Goal: Task Accomplishment & Management: Manage account settings

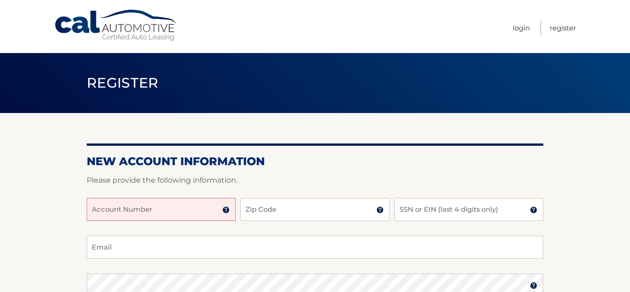
click at [174, 218] on input "Account Number" at bounding box center [161, 209] width 149 height 23
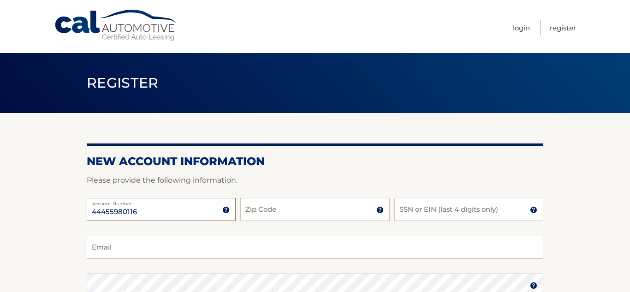
type input "44455980116"
click at [277, 217] on input "Zip Code" at bounding box center [314, 209] width 149 height 23
type input "10301"
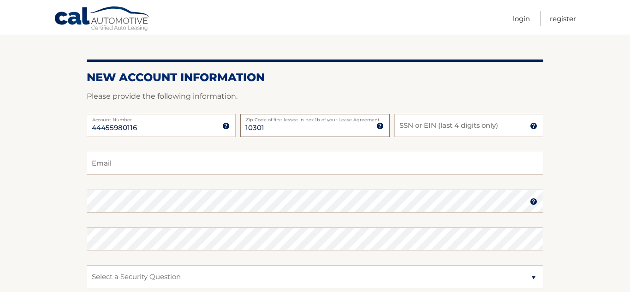
scroll to position [85, 0]
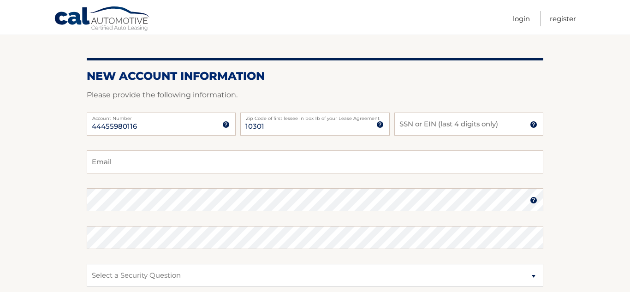
click at [532, 128] on img at bounding box center [533, 124] width 7 height 7
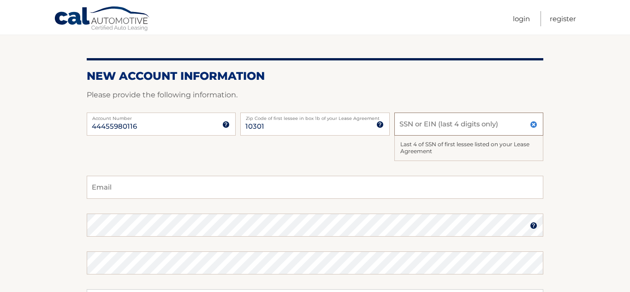
click at [485, 131] on input "SSN or EIN (last 4 digits only)" at bounding box center [468, 124] width 149 height 23
type input "8851"
click at [363, 196] on input "Email" at bounding box center [315, 187] width 457 height 23
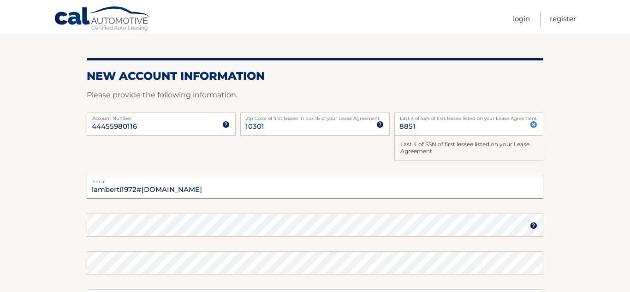
type input "lamberti1972#gmail.com"
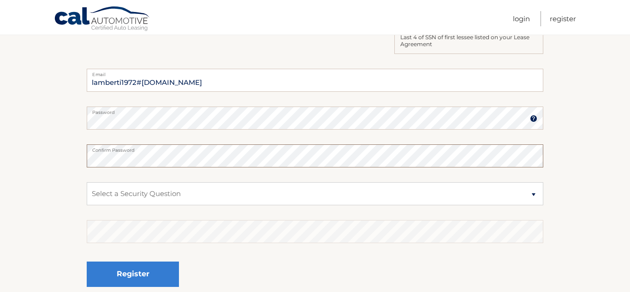
scroll to position [193, 0]
click at [257, 198] on select "Select a Security Question What was the name of your elementary school? What is…" at bounding box center [315, 192] width 457 height 23
select select "2"
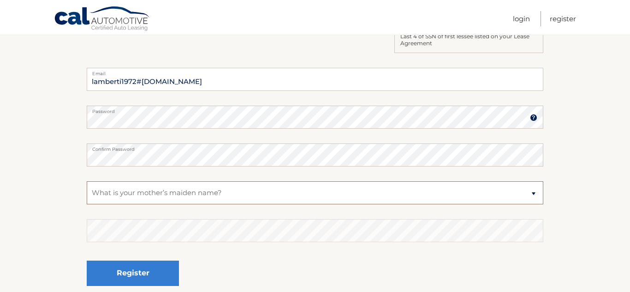
click at [87, 189] on select "Select a Security Question What was the name of your elementary school? What is…" at bounding box center [315, 192] width 457 height 23
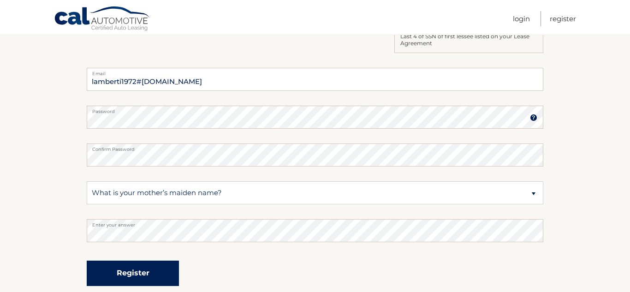
click at [143, 282] on button "Register" at bounding box center [133, 273] width 92 height 25
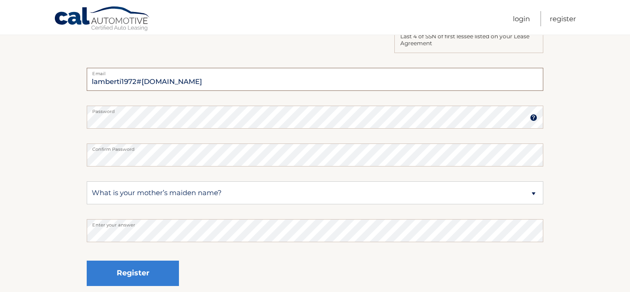
click at [143, 91] on input "lamberti1972#gmail.com" at bounding box center [315, 79] width 457 height 23
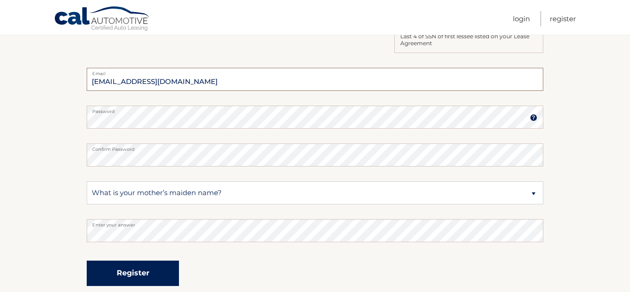
type input "lamberti1972@gmail.com"
click at [155, 277] on button "Register" at bounding box center [133, 273] width 92 height 25
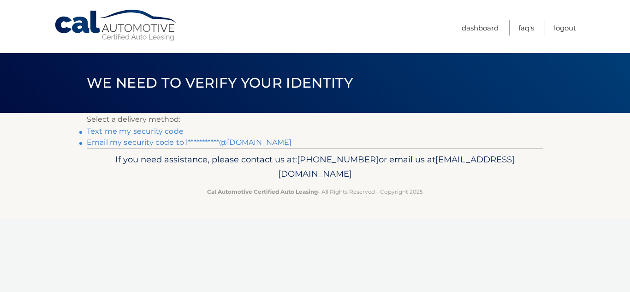
click at [171, 136] on link "Text me my security code" at bounding box center [135, 131] width 97 height 9
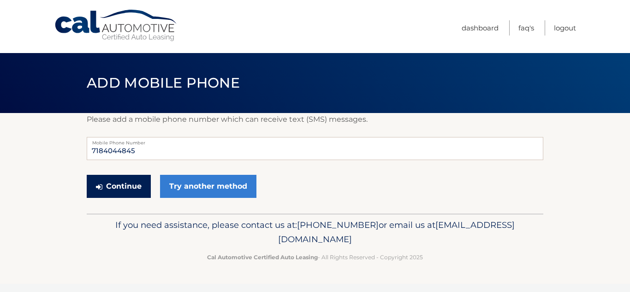
click at [135, 197] on button "Continue" at bounding box center [119, 186] width 64 height 23
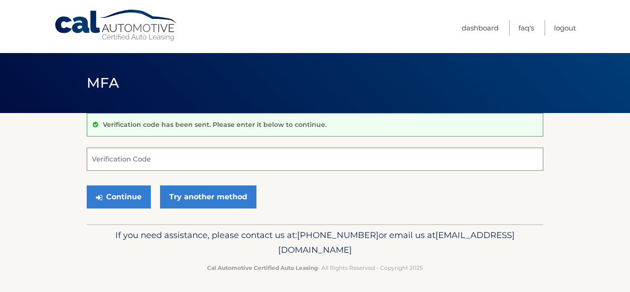
click at [163, 164] on input "Verification Code" at bounding box center [315, 159] width 457 height 23
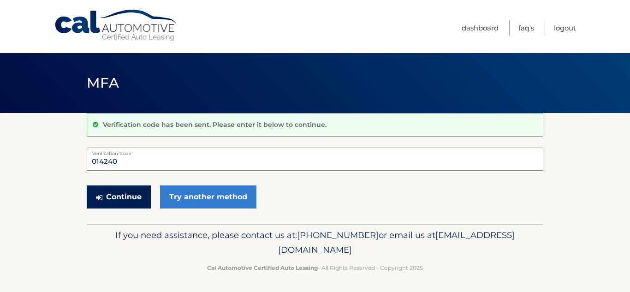
type input "014240"
click at [128, 200] on button "Continue" at bounding box center [119, 196] width 64 height 23
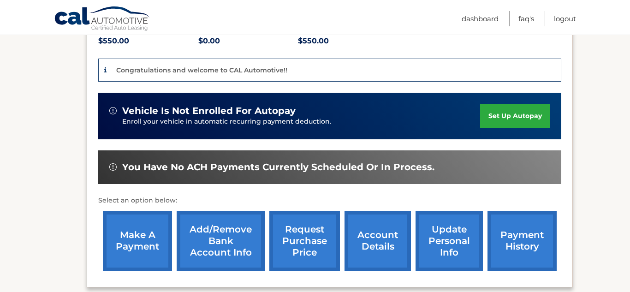
scroll to position [223, 0]
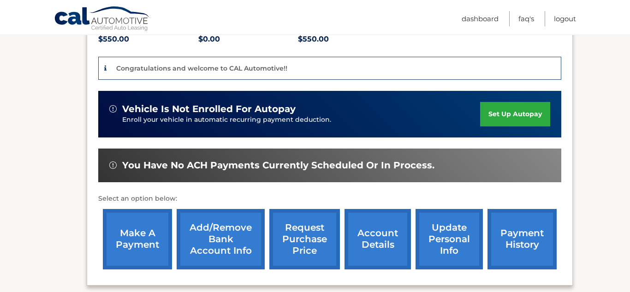
click at [132, 226] on link "make a payment" at bounding box center [137, 239] width 69 height 60
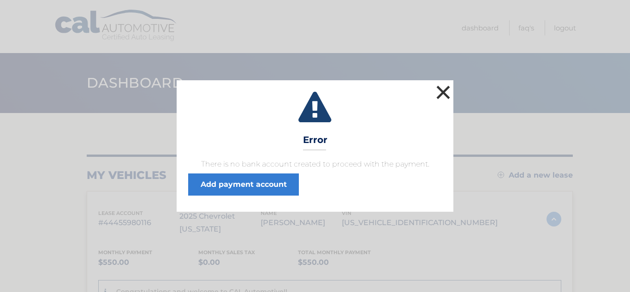
click at [442, 83] on button "×" at bounding box center [443, 92] width 18 height 18
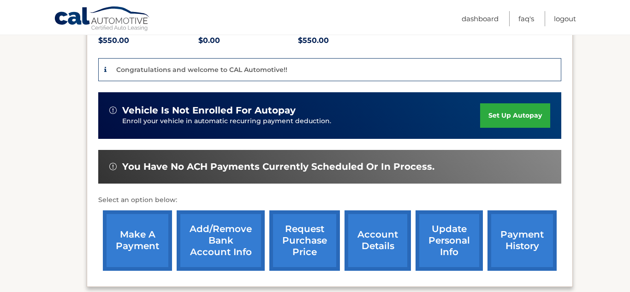
scroll to position [276, 0]
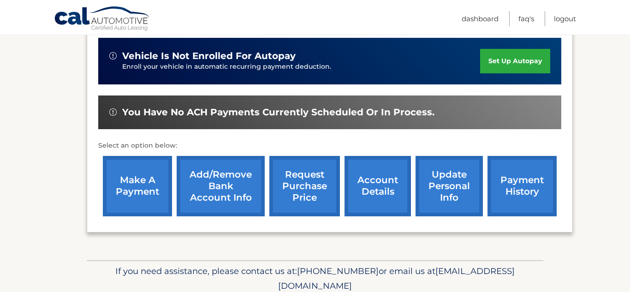
click at [220, 173] on link "Add/Remove bank account info" at bounding box center [221, 186] width 88 height 60
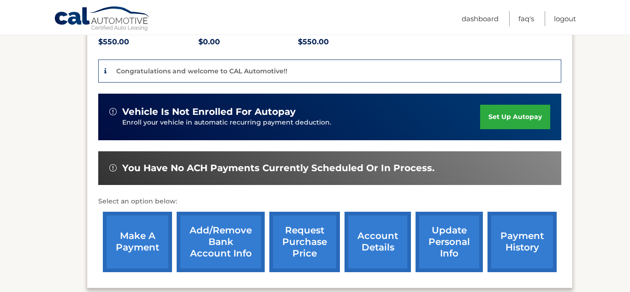
scroll to position [223, 0]
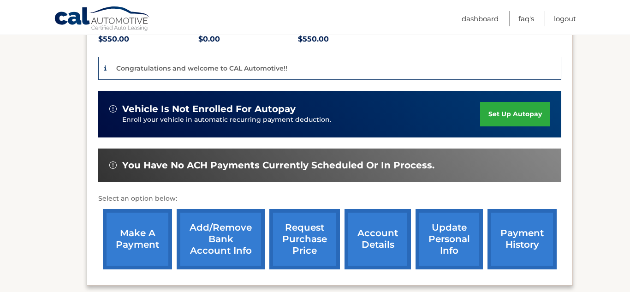
click at [502, 105] on link "set up autopay" at bounding box center [515, 114] width 70 height 24
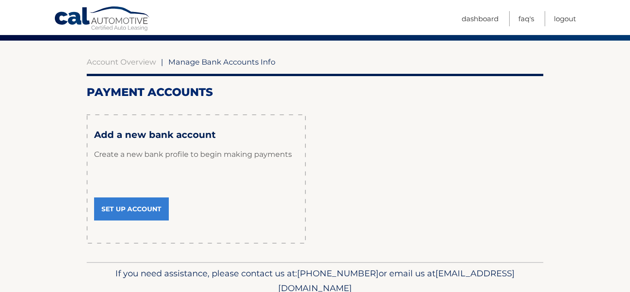
scroll to position [74, 0]
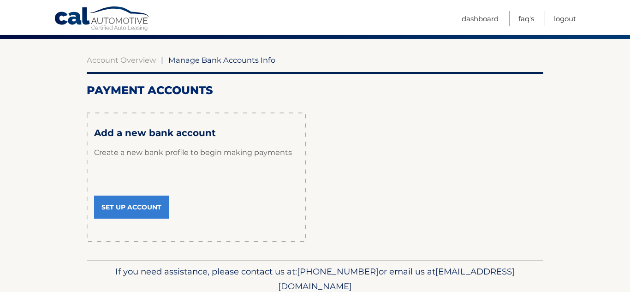
click at [151, 219] on link "Set Up Account" at bounding box center [131, 207] width 75 height 23
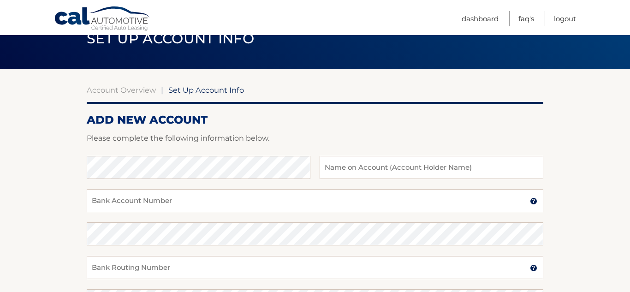
scroll to position [11, 0]
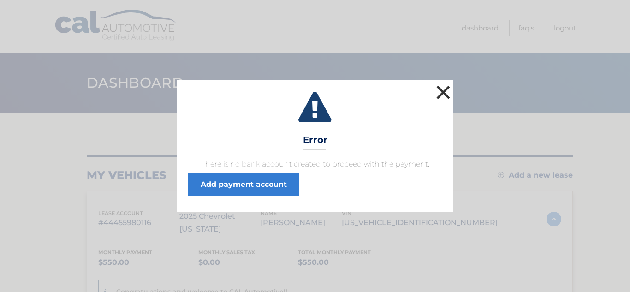
click at [441, 83] on button "×" at bounding box center [443, 92] width 18 height 18
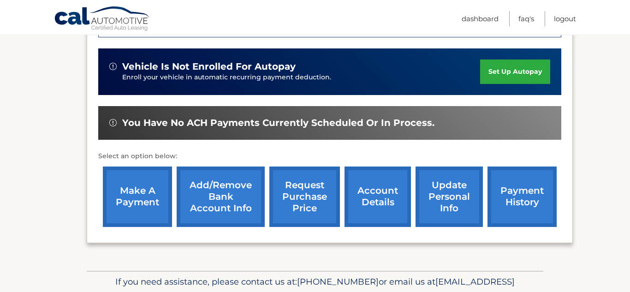
scroll to position [304, 0]
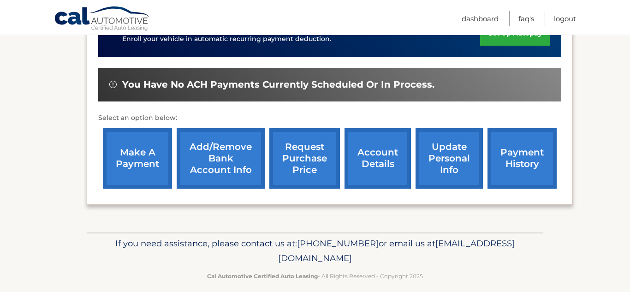
click at [213, 155] on link "Add/Remove bank account info" at bounding box center [221, 158] width 88 height 60
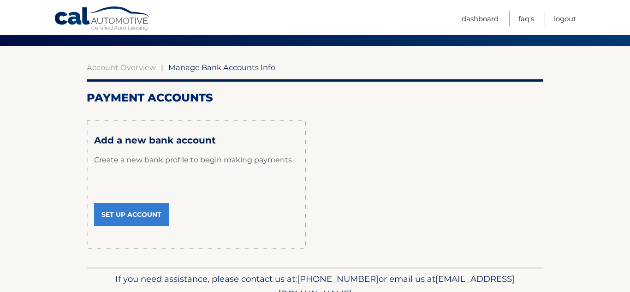
scroll to position [118, 0]
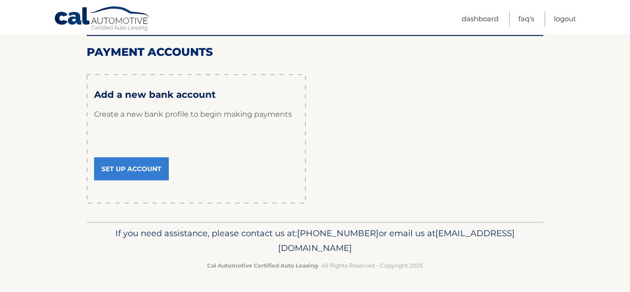
click at [142, 180] on link "Set Up Account" at bounding box center [131, 168] width 75 height 23
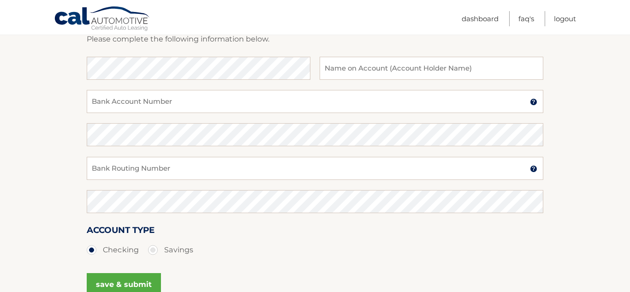
scroll to position [146, 0]
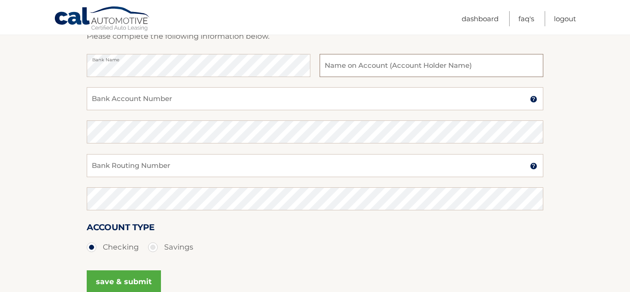
click at [345, 74] on input "text" at bounding box center [432, 65] width 224 height 23
click at [350, 75] on input "[PERSON_NAME]" at bounding box center [432, 65] width 224 height 23
click at [371, 76] on input "[PERSON_NAME]" at bounding box center [432, 65] width 224 height 23
type input "l"
type input "[PERSON_NAME]"
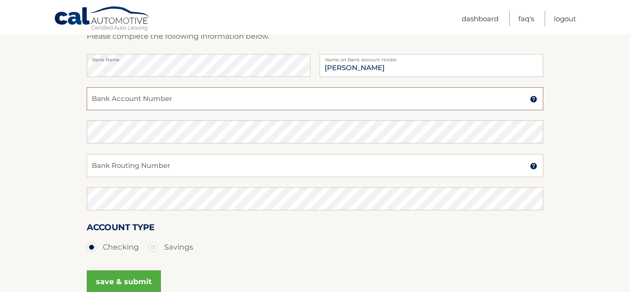
click at [286, 109] on input "Bank Account Number" at bounding box center [315, 98] width 457 height 23
type input "020117594"
click at [198, 177] on input "Bank Routing Number" at bounding box center [315, 165] width 457 height 23
type input "226071457"
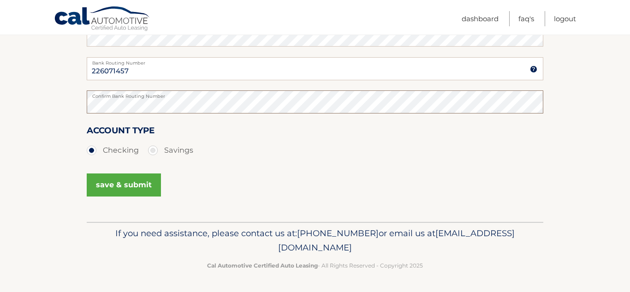
scroll to position [283, 0]
click at [133, 173] on button "save & submit" at bounding box center [124, 184] width 74 height 23
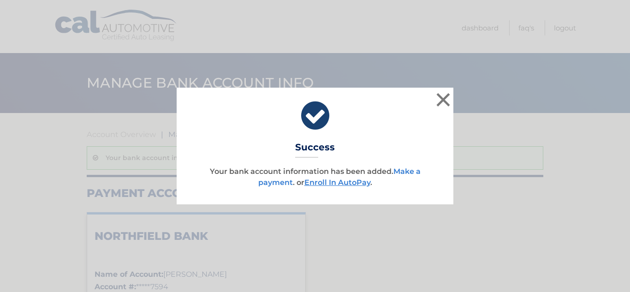
click at [259, 187] on link "Make a payment" at bounding box center [339, 177] width 162 height 20
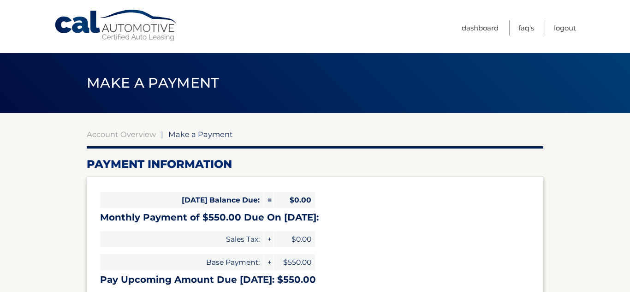
select select "N2Q1MWQ2YzMtYTM0YS00MDYxLWI3NWMtMDI1ZjZhMzQ1YjY0"
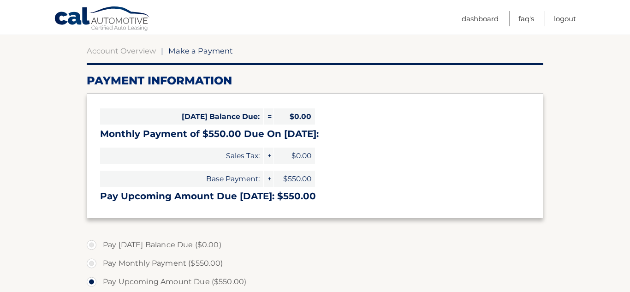
scroll to position [86, 0]
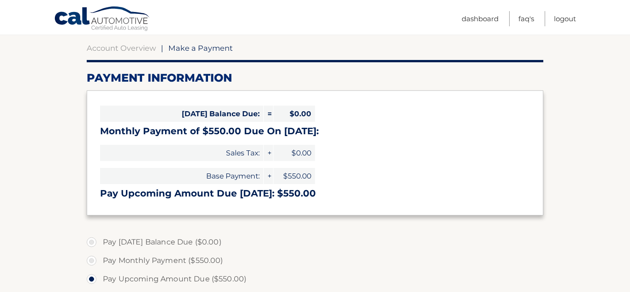
click at [295, 161] on span "$0.00" at bounding box center [295, 153] width 42 height 16
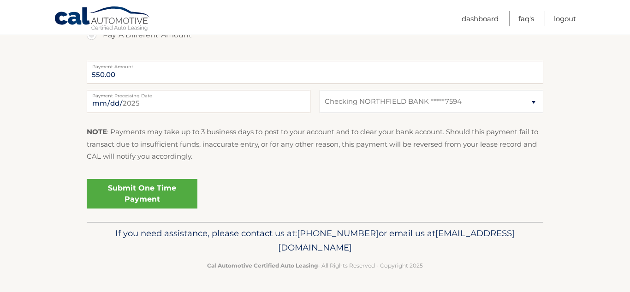
scroll to position [381, 0]
click at [178, 209] on link "Submit One Time Payment" at bounding box center [142, 194] width 111 height 30
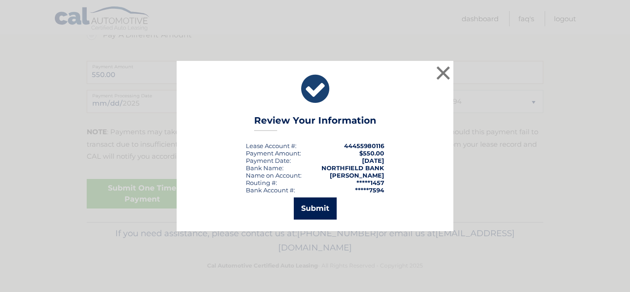
click at [309, 219] on button "Submit" at bounding box center [315, 208] width 43 height 22
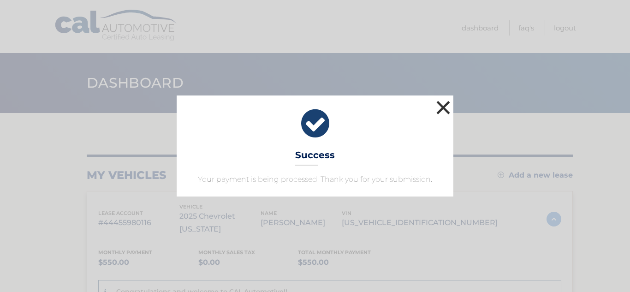
click at [445, 98] on button "×" at bounding box center [443, 107] width 18 height 18
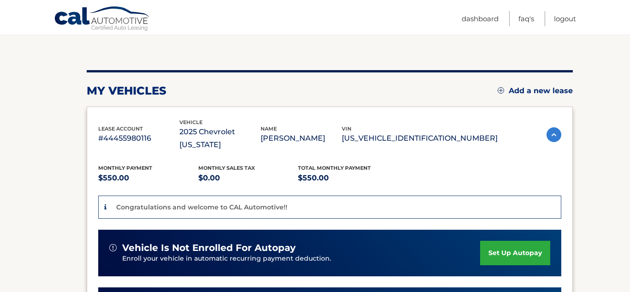
scroll to position [97, 0]
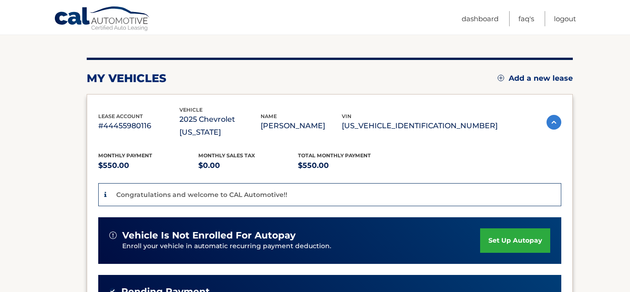
click at [513, 229] on link "set up autopay" at bounding box center [515, 240] width 70 height 24
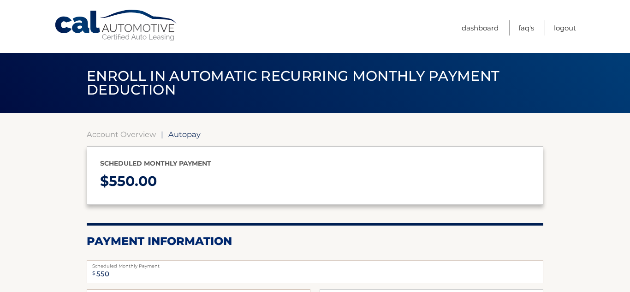
select select "N2Q1MWQ2YzMtYTM0YS00MDYxLWI3NWMtMDI1ZjZhMzQ1YjY0"
click at [462, 28] on link "Dashboard" at bounding box center [480, 27] width 37 height 15
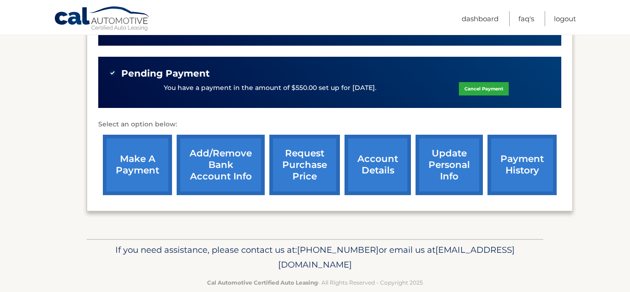
scroll to position [323, 0]
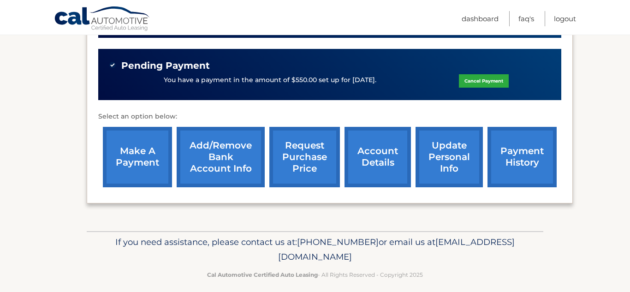
click at [446, 150] on link "update personal info" at bounding box center [449, 157] width 67 height 60
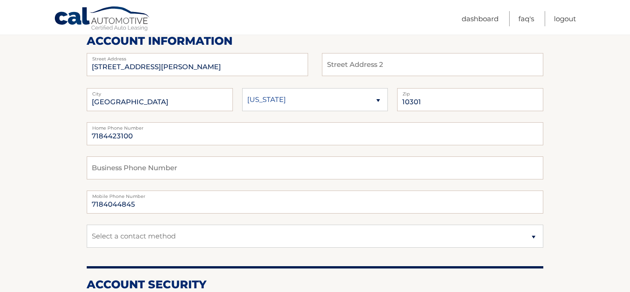
scroll to position [122, 0]
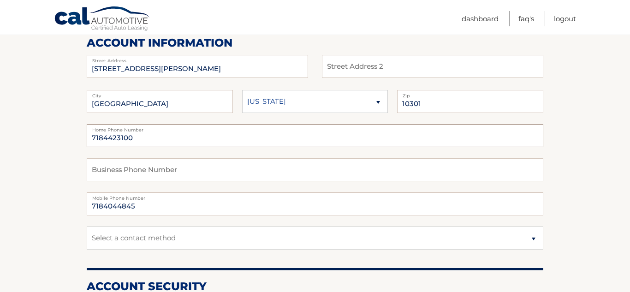
click at [133, 140] on input "7184423100" at bounding box center [315, 135] width 457 height 23
type input "7184044845"
click at [182, 175] on input "text" at bounding box center [315, 169] width 457 height 23
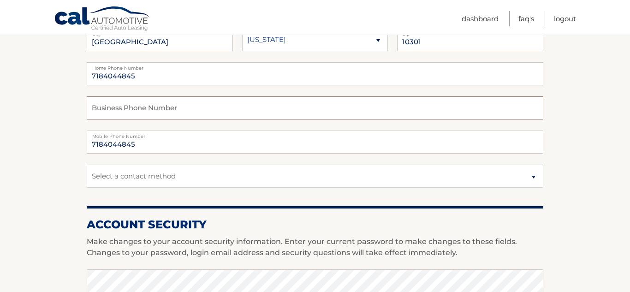
scroll to position [185, 0]
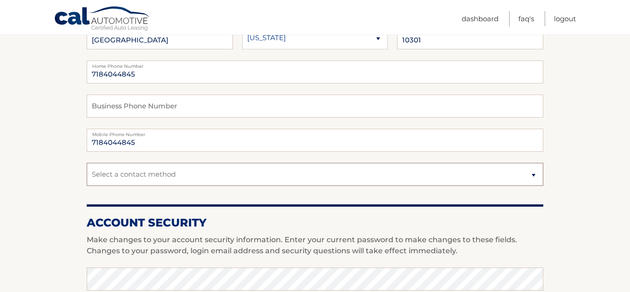
click at [185, 186] on select "Select a contact method Mobile Home" at bounding box center [315, 174] width 457 height 23
select select "1"
click at [87, 173] on select "Select a contact method Mobile Home" at bounding box center [315, 174] width 457 height 23
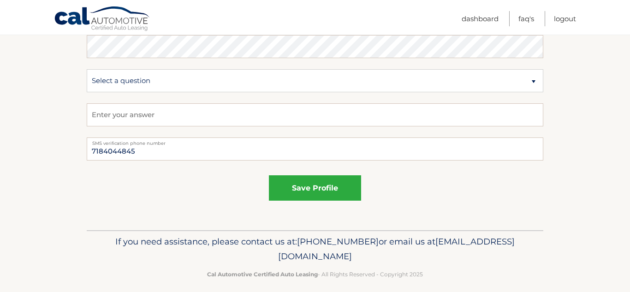
scroll to position [555, 0]
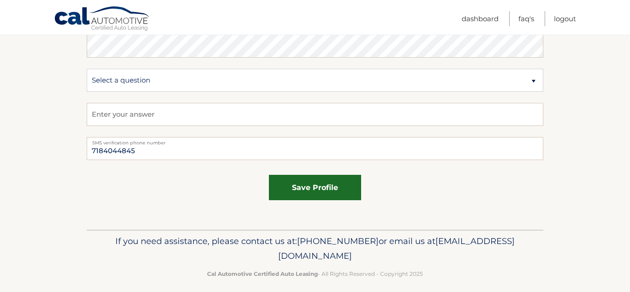
click at [303, 200] on button "save profile" at bounding box center [315, 187] width 92 height 25
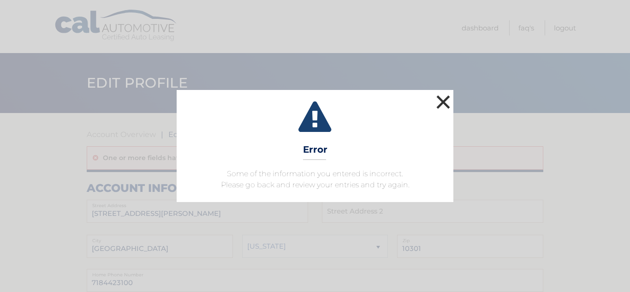
click at [441, 93] on button "×" at bounding box center [443, 102] width 18 height 18
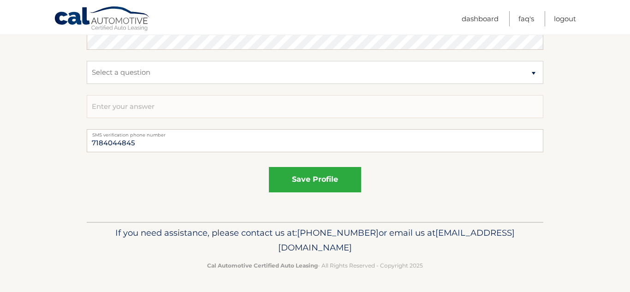
scroll to position [631, 0]
click at [317, 178] on button "save profile" at bounding box center [315, 179] width 92 height 25
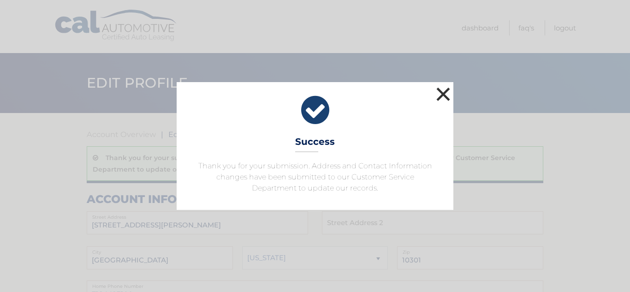
click at [441, 85] on button "×" at bounding box center [443, 94] width 18 height 18
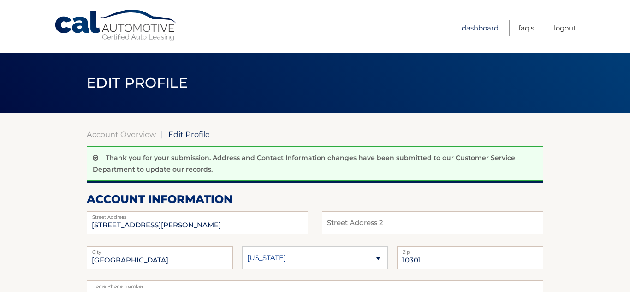
click at [474, 28] on link "Dashboard" at bounding box center [480, 27] width 37 height 15
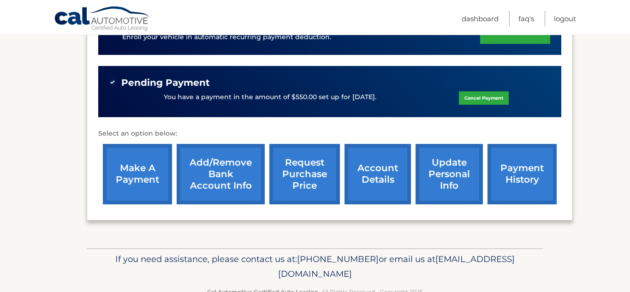
scroll to position [323, 0]
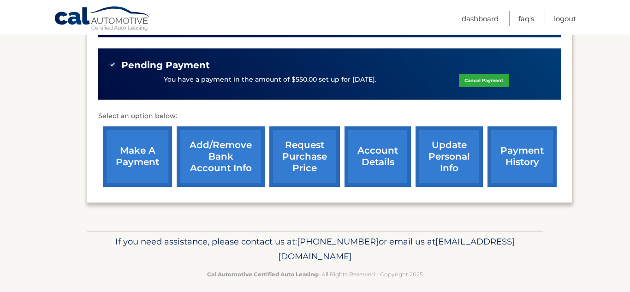
click at [381, 148] on link "account details" at bounding box center [378, 156] width 66 height 60
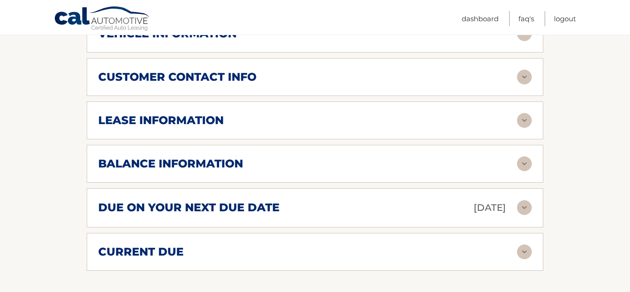
scroll to position [500, 0]
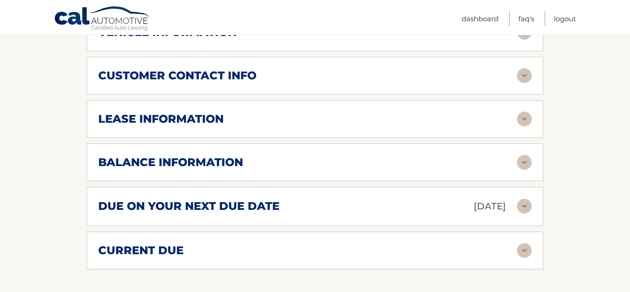
click at [347, 112] on div "lease information" at bounding box center [307, 119] width 419 height 14
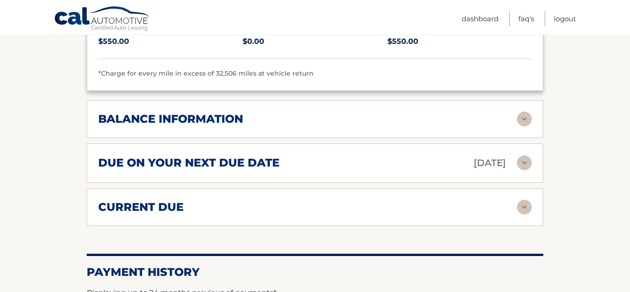
scroll to position [720, 0]
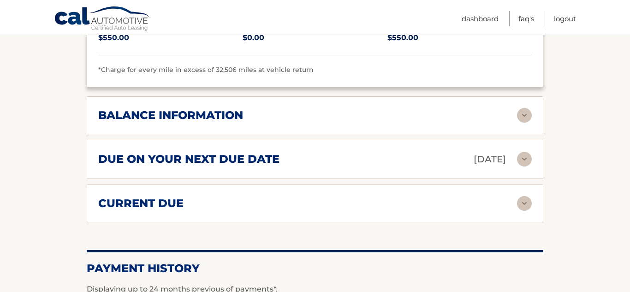
click at [347, 108] on div "balance information" at bounding box center [307, 115] width 419 height 14
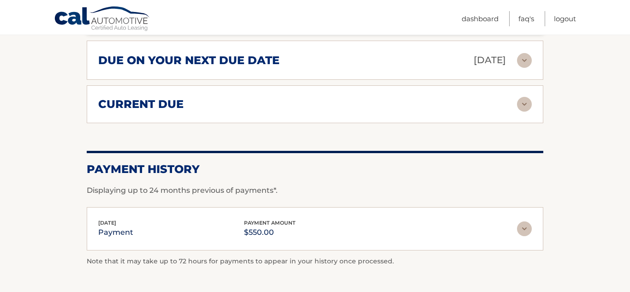
scroll to position [932, 0]
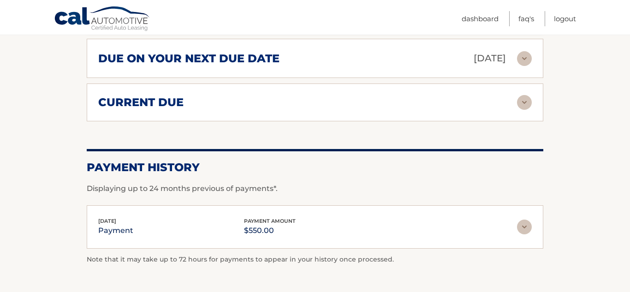
click at [342, 100] on div "current due Late Charges $0.00 Miscelleneous Charges* $0.00 Sales Tax $0.00 pay…" at bounding box center [315, 103] width 457 height 38
click at [525, 95] on img at bounding box center [524, 102] width 15 height 15
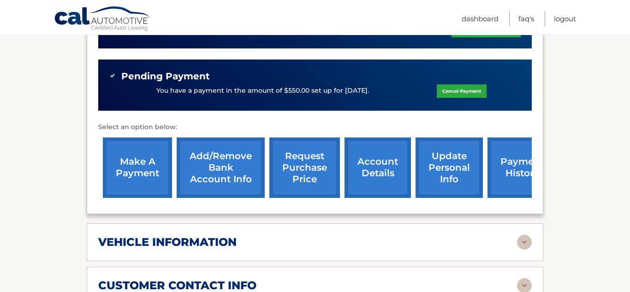
scroll to position [257, 0]
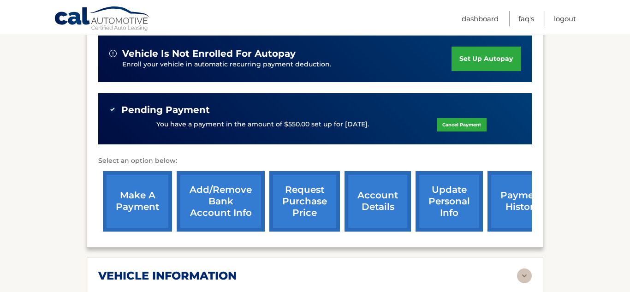
click at [517, 191] on link "payment history" at bounding box center [522, 201] width 69 height 60
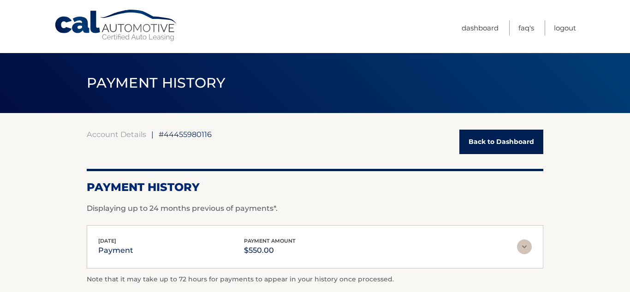
click at [504, 148] on link "Back to Dashboard" at bounding box center [501, 142] width 84 height 24
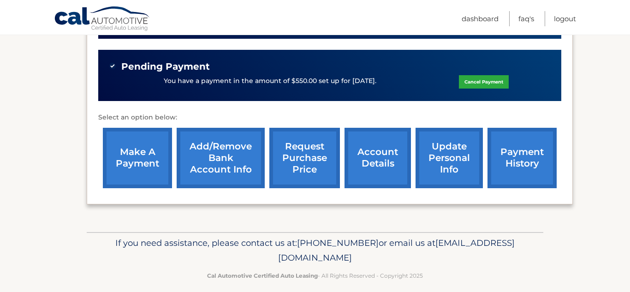
scroll to position [323, 0]
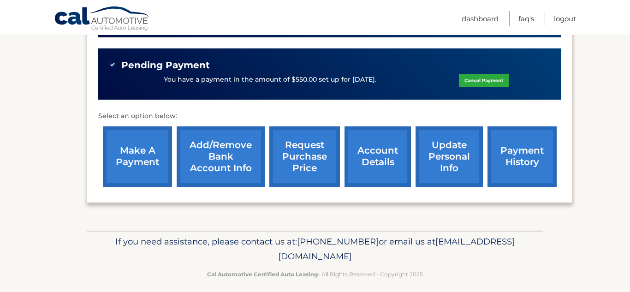
click at [311, 149] on link "request purchase price" at bounding box center [304, 156] width 71 height 60
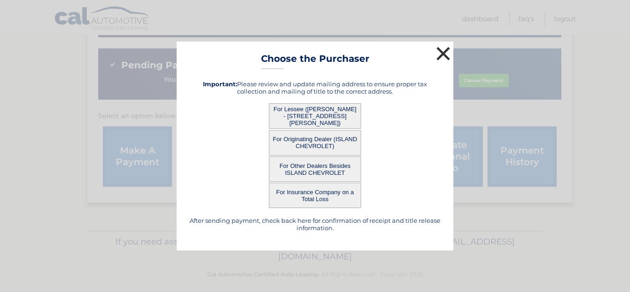
click at [442, 51] on button "×" at bounding box center [443, 53] width 18 height 18
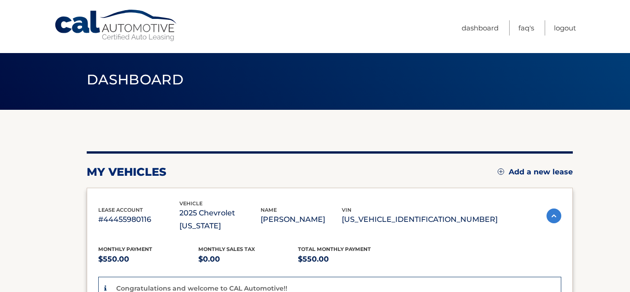
scroll to position [0, 0]
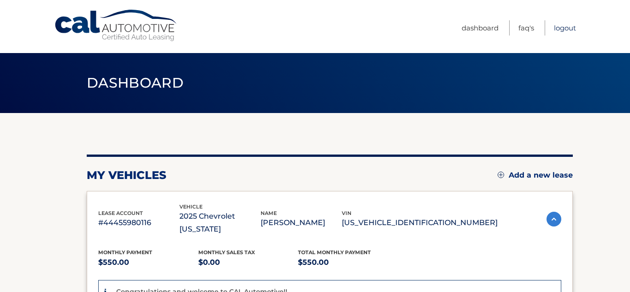
click at [559, 31] on link "Logout" at bounding box center [565, 27] width 22 height 15
